Goal: Information Seeking & Learning: Understand process/instructions

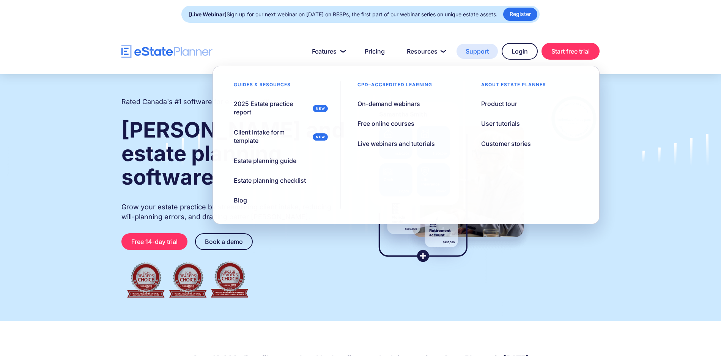
click at [467, 54] on link "Support" at bounding box center [477, 51] width 41 height 15
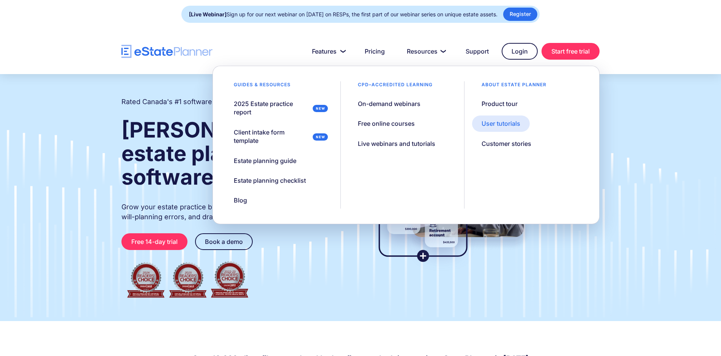
click at [507, 122] on div "User tutorials" at bounding box center [501, 123] width 39 height 8
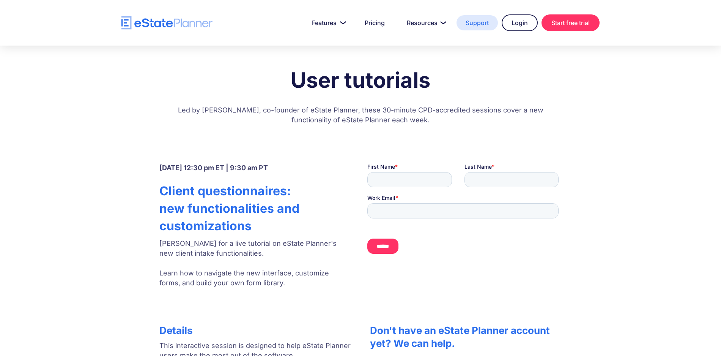
click at [474, 27] on link "Support" at bounding box center [477, 22] width 41 height 15
